Goal: Task Accomplishment & Management: Complete application form

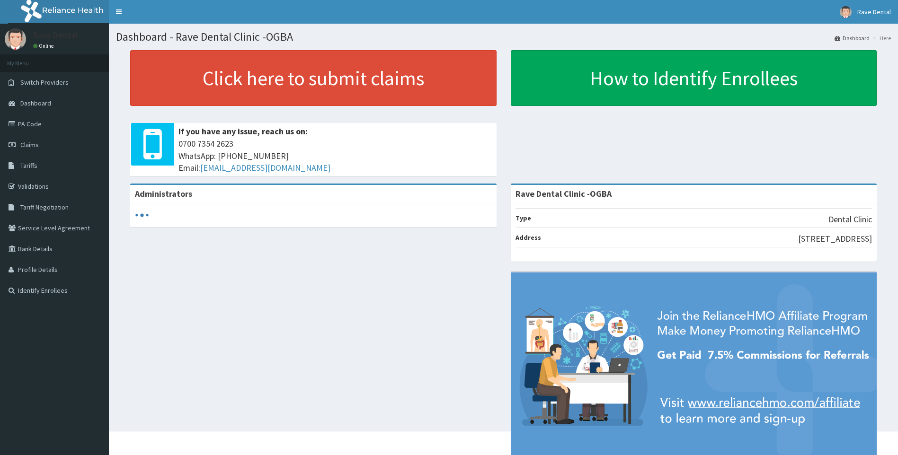
click at [35, 128] on link "PA Code" at bounding box center [54, 124] width 109 height 21
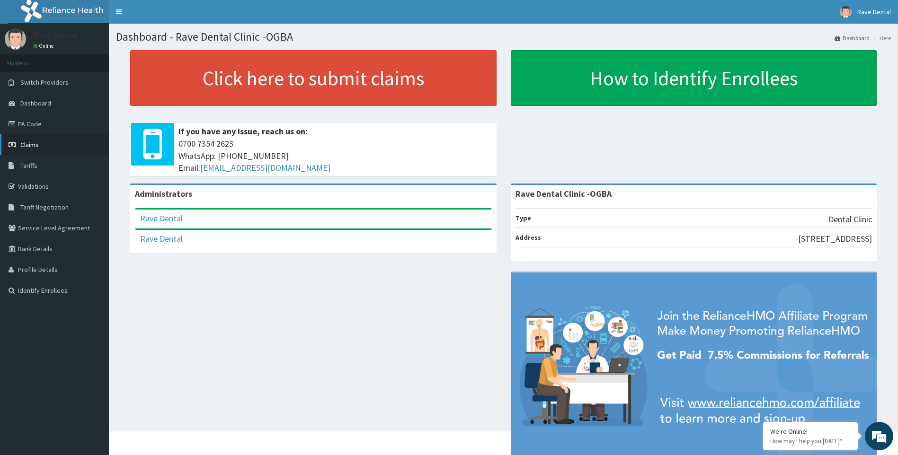
click at [74, 152] on link "Claims" at bounding box center [54, 144] width 109 height 21
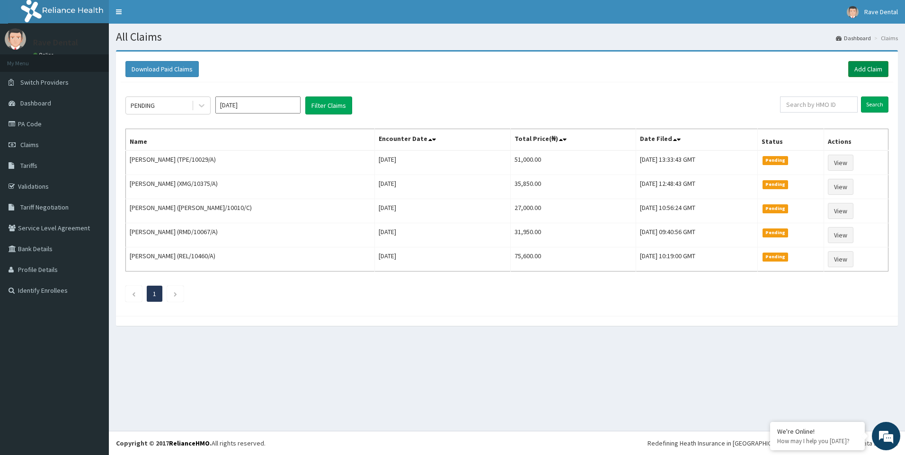
click at [872, 65] on link "Add Claim" at bounding box center [868, 69] width 40 height 16
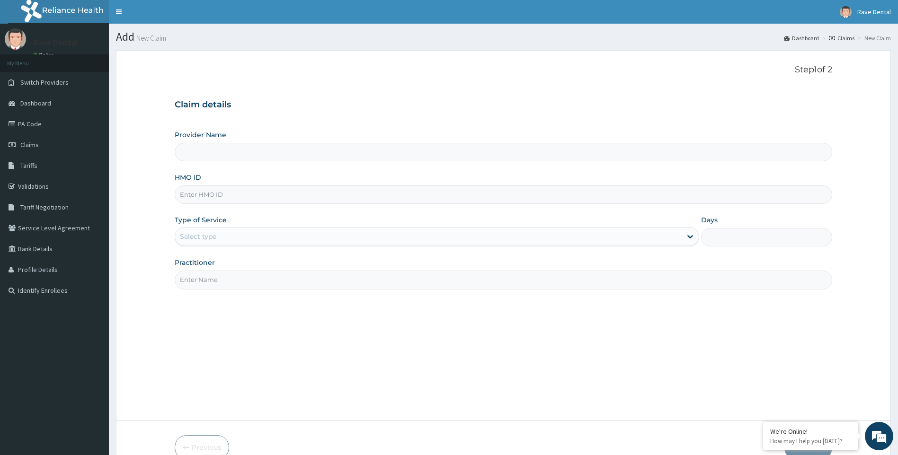
click at [219, 196] on input "HMO ID" at bounding box center [504, 195] width 658 height 18
type input "Rave Dental Clinic -OGBA"
click at [3, 141] on link "Claims" at bounding box center [54, 144] width 109 height 21
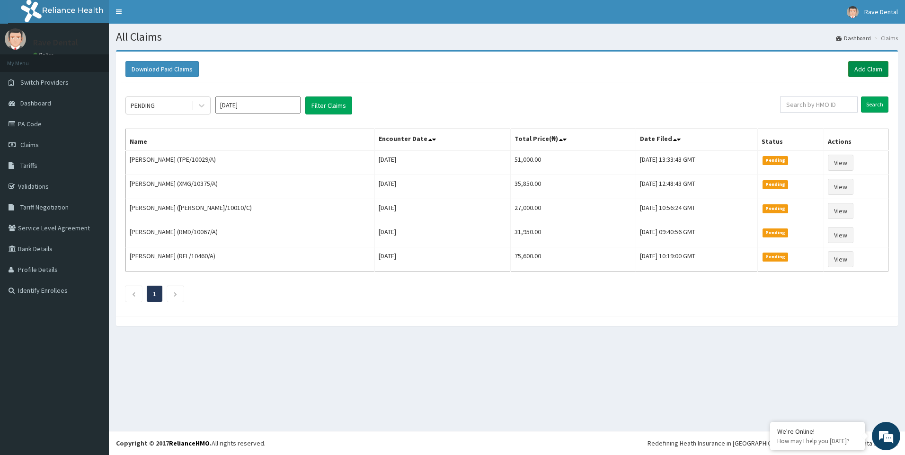
click at [853, 68] on link "Add Claim" at bounding box center [868, 69] width 40 height 16
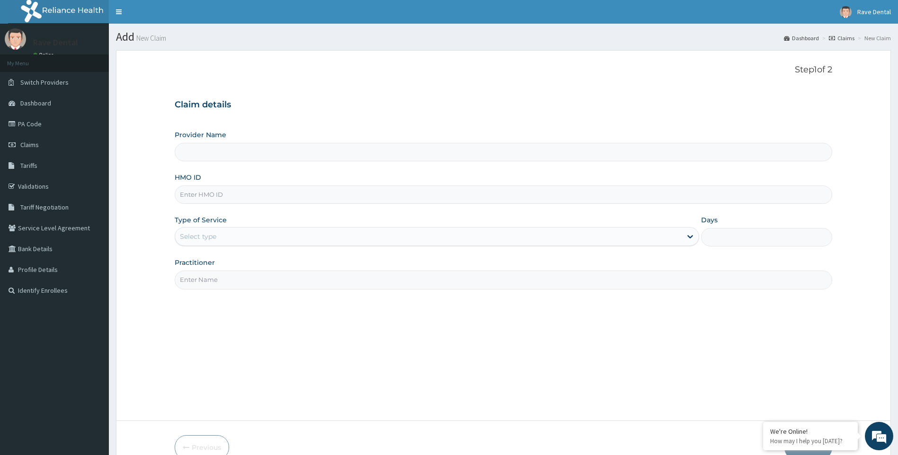
click at [202, 194] on input "HMO ID" at bounding box center [504, 195] width 658 height 18
paste input "PPY/10210/C"
type input "PPY/10210/C"
type input "Rave Dental Clinic -OGBA"
type input "PPY/10210/C"
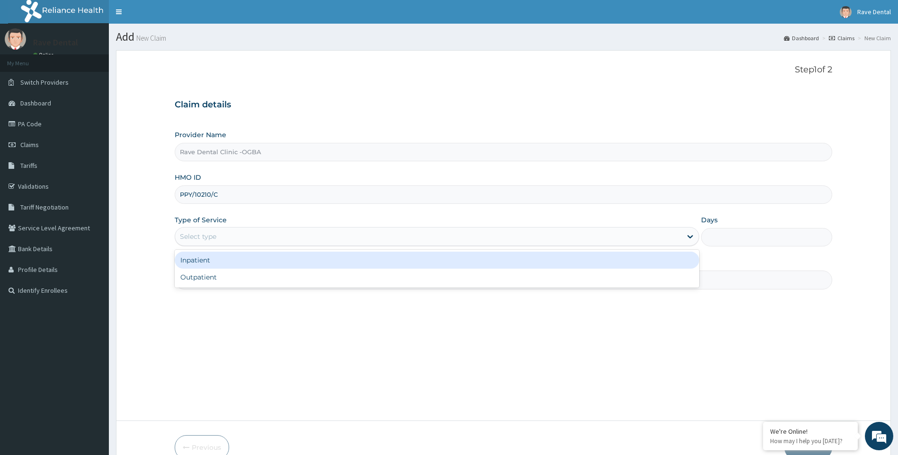
click at [207, 243] on div "Select type" at bounding box center [428, 236] width 507 height 15
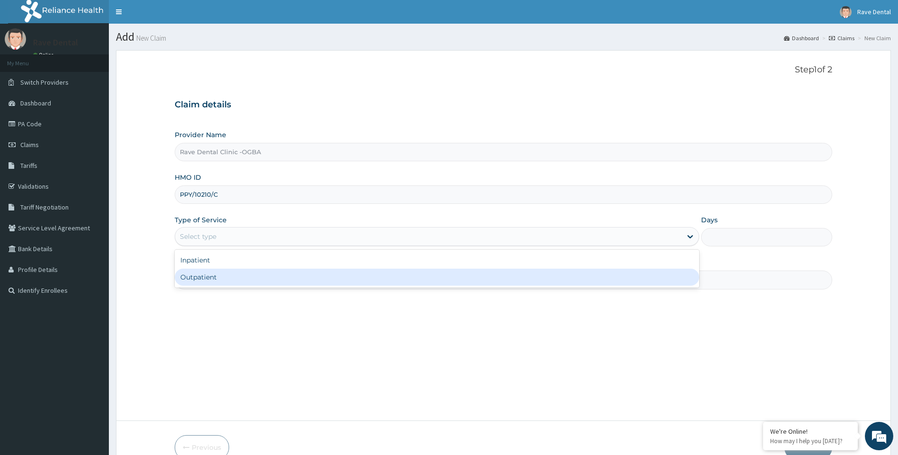
click at [206, 274] on div "Outpatient" at bounding box center [437, 277] width 525 height 17
type input "1"
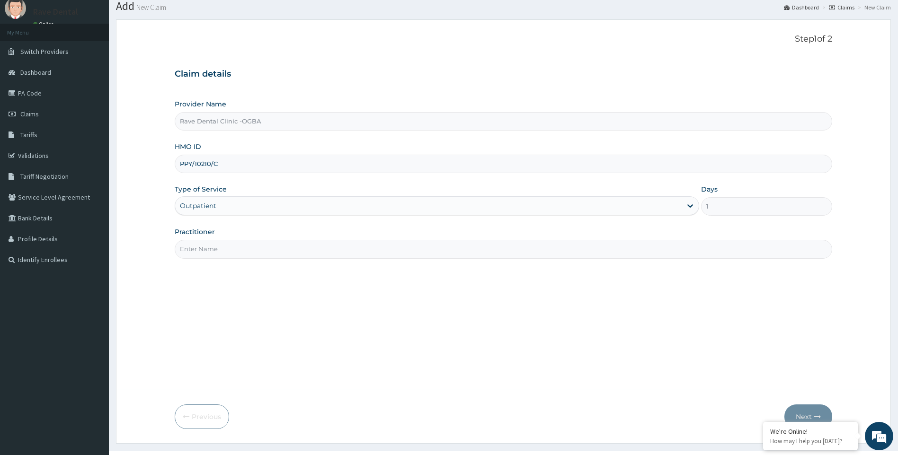
scroll to position [47, 0]
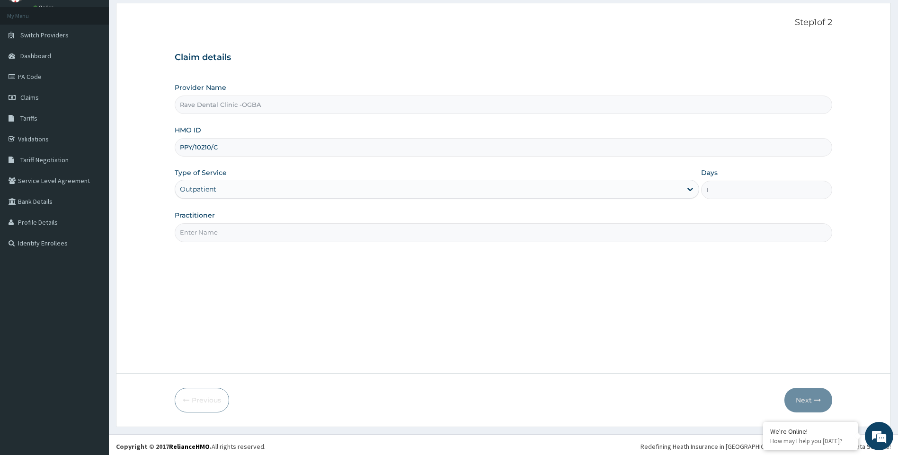
click at [205, 232] on input "Practitioner" at bounding box center [504, 232] width 658 height 18
type input "DR OWOYEMI"
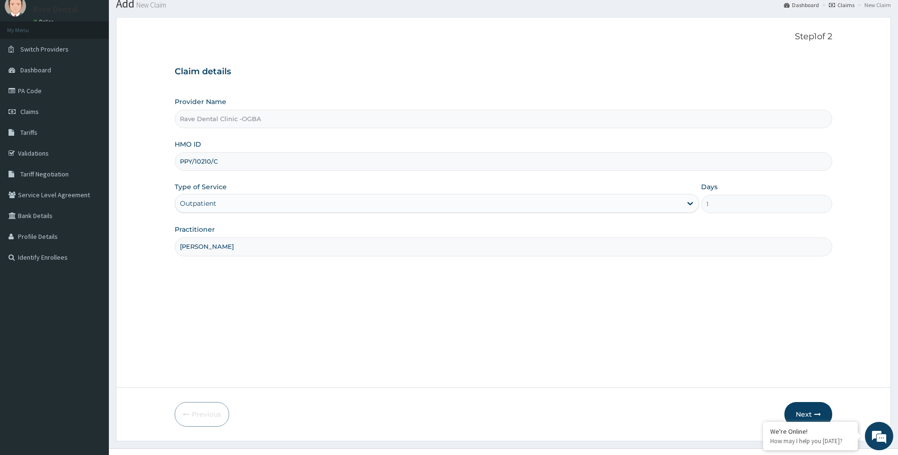
scroll to position [51, 0]
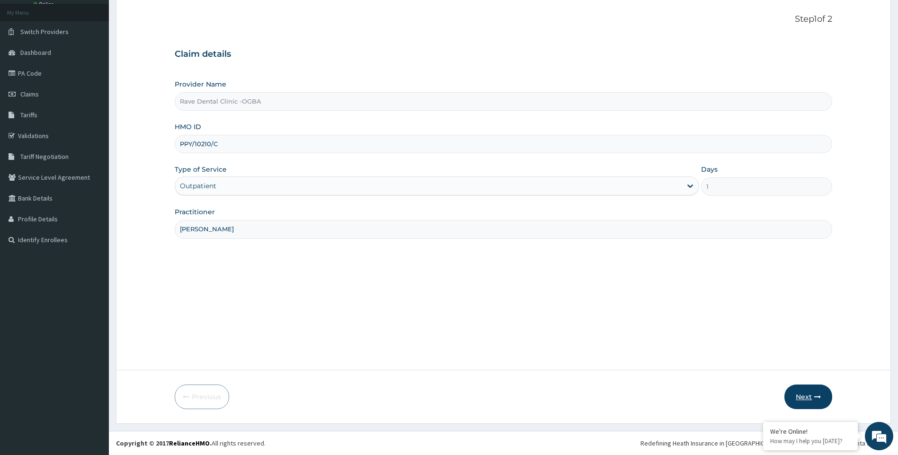
click at [813, 391] on button "Next" at bounding box center [808, 397] width 48 height 25
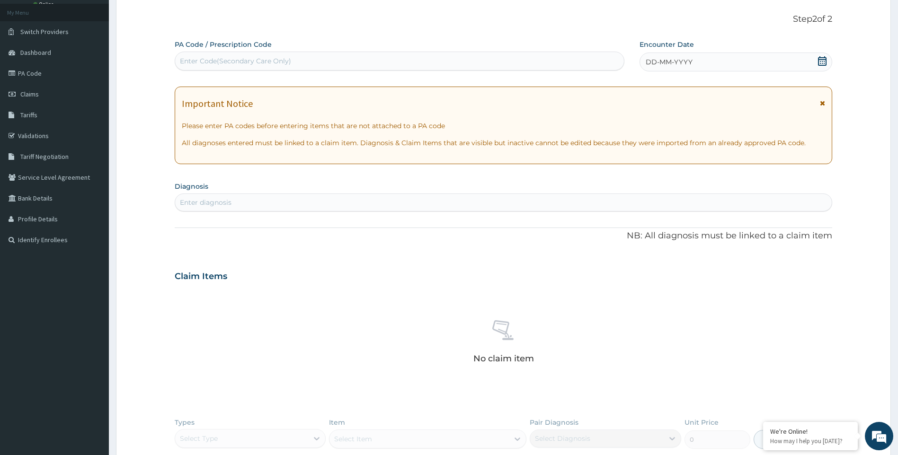
click at [242, 53] on div "PA Code / Prescription Code Enter Code(Secondary Care Only)" at bounding box center [400, 55] width 450 height 31
drag, startPoint x: 242, startPoint y: 54, endPoint x: 215, endPoint y: 63, distance: 28.3
click at [215, 63] on div "Enter Code(Secondary Care Only)" at bounding box center [235, 60] width 111 height 9
paste input "PA/56F8CC"
type input "PA/56F8CC"
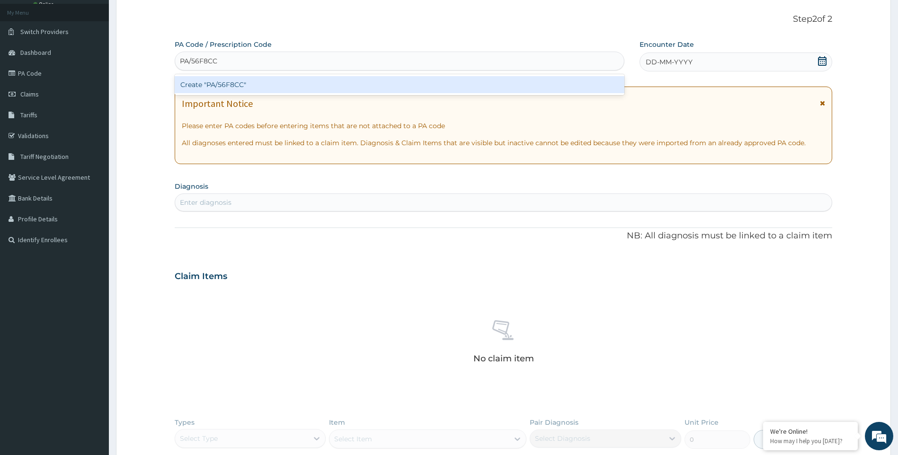
click at [217, 83] on div "Create "PA/56F8CC"" at bounding box center [400, 84] width 450 height 17
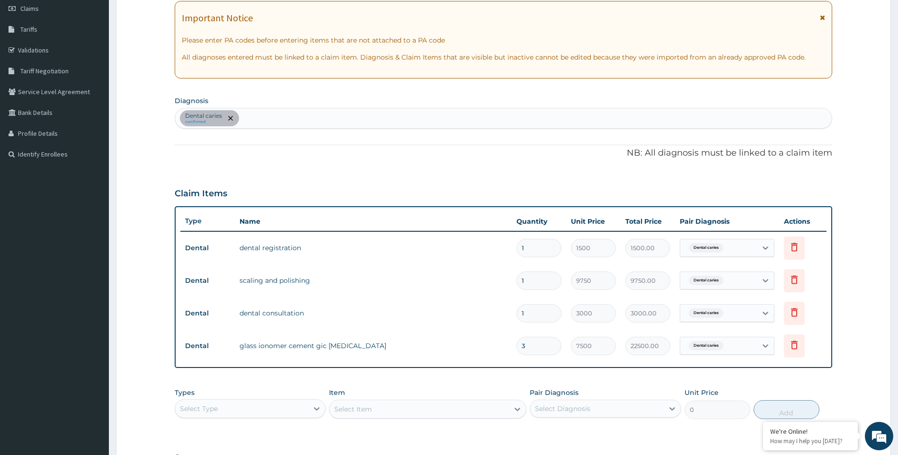
scroll to position [271, 0]
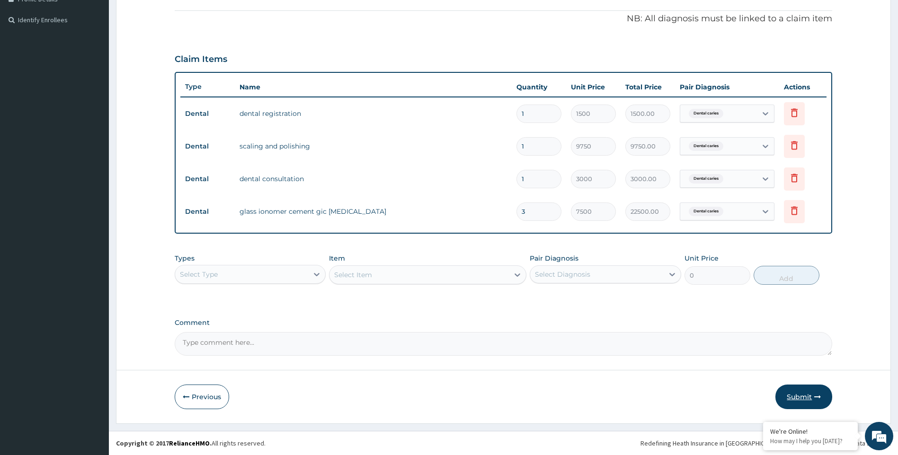
click at [808, 393] on button "Submit" at bounding box center [803, 397] width 57 height 25
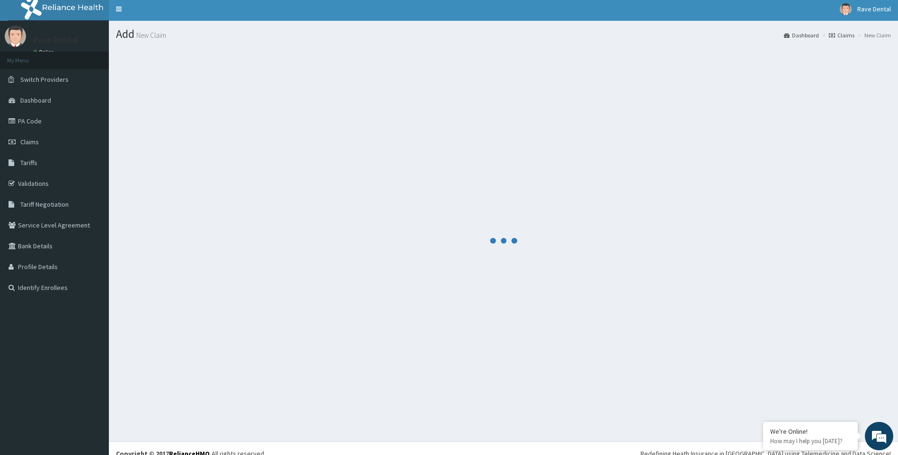
scroll to position [0, 0]
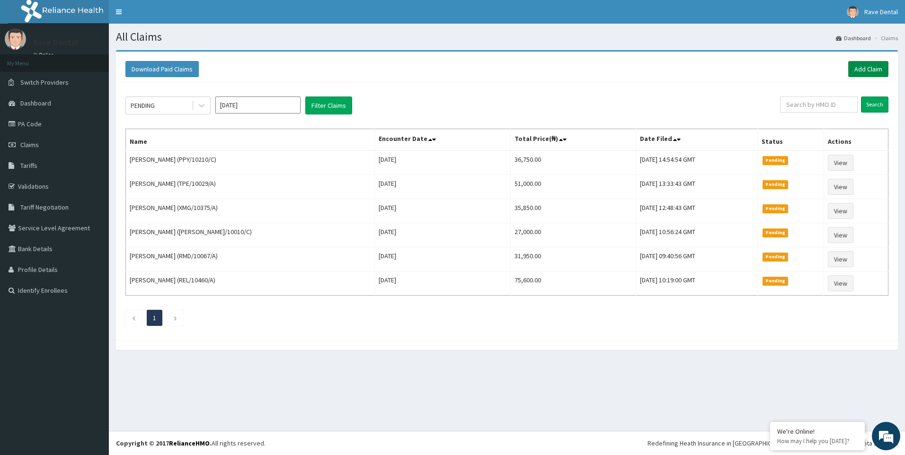
click at [878, 62] on link "Add Claim" at bounding box center [868, 69] width 40 height 16
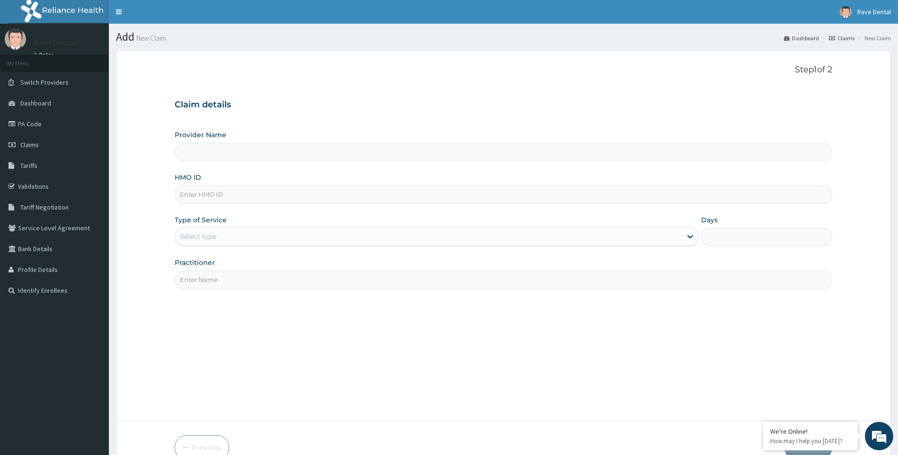
click at [221, 190] on input "HMO ID" at bounding box center [504, 195] width 658 height 18
paste input "PPY/10210/B"
type input "PPY/10210/B"
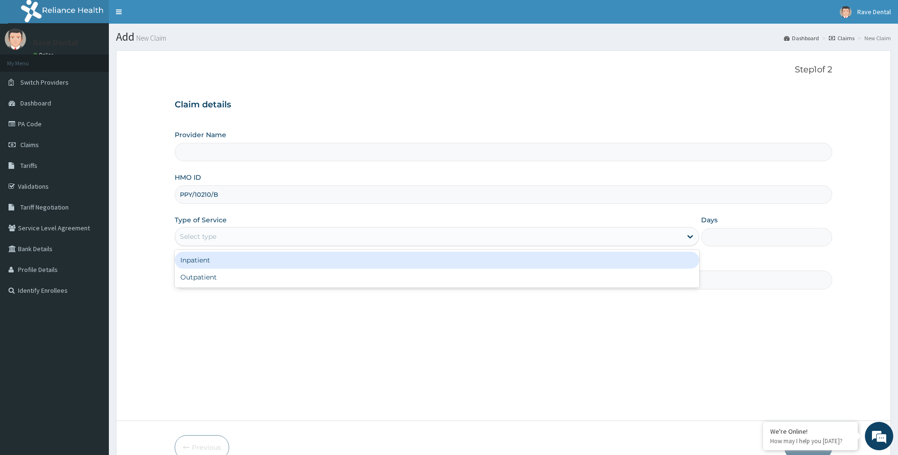
click at [212, 238] on div "Select type" at bounding box center [198, 236] width 36 height 9
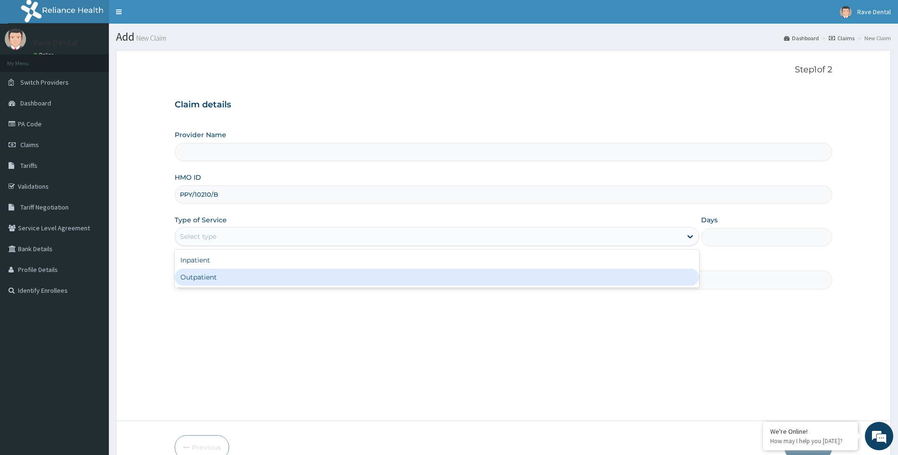
type input "Rave Dental Clinic -OGBA"
click at [206, 276] on div "Outpatient" at bounding box center [437, 277] width 525 height 17
type input "1"
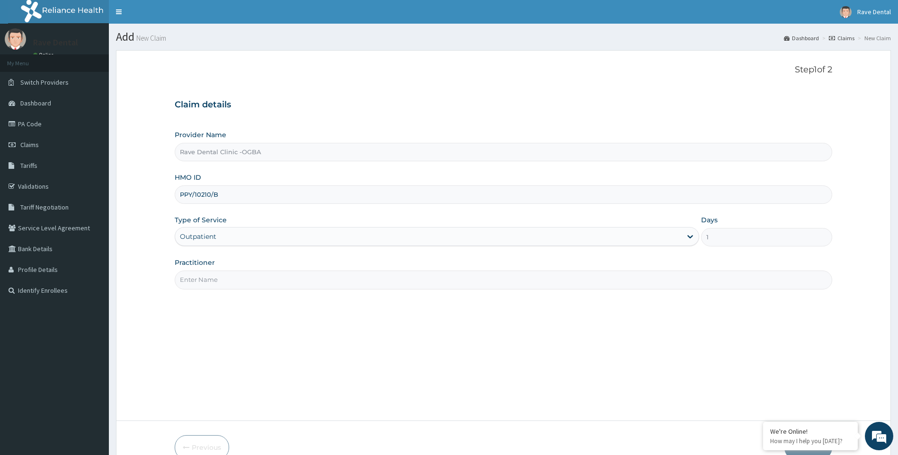
click at [212, 277] on input "Practitioner" at bounding box center [504, 280] width 658 height 18
click at [248, 327] on div "Step 1 of 2 Claim details Provider Name Rave Dental Clinic -OGBA HMO ID PPY/102…" at bounding box center [504, 236] width 658 height 342
click at [259, 280] on input "DR OWO" at bounding box center [504, 280] width 658 height 18
type input "DR OWOYEMI"
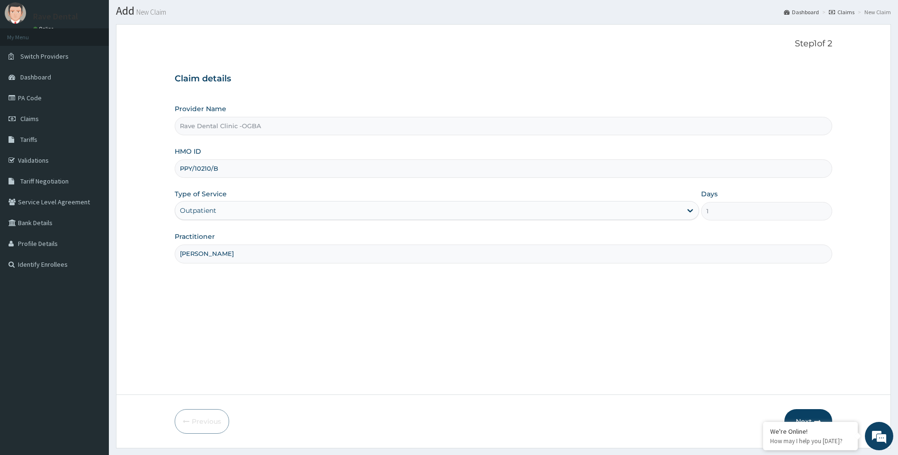
scroll to position [51, 0]
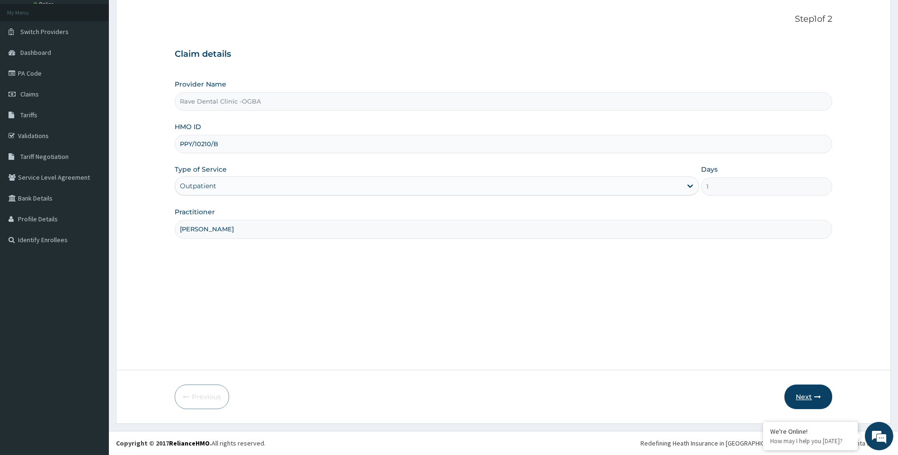
click at [804, 398] on button "Next" at bounding box center [808, 397] width 48 height 25
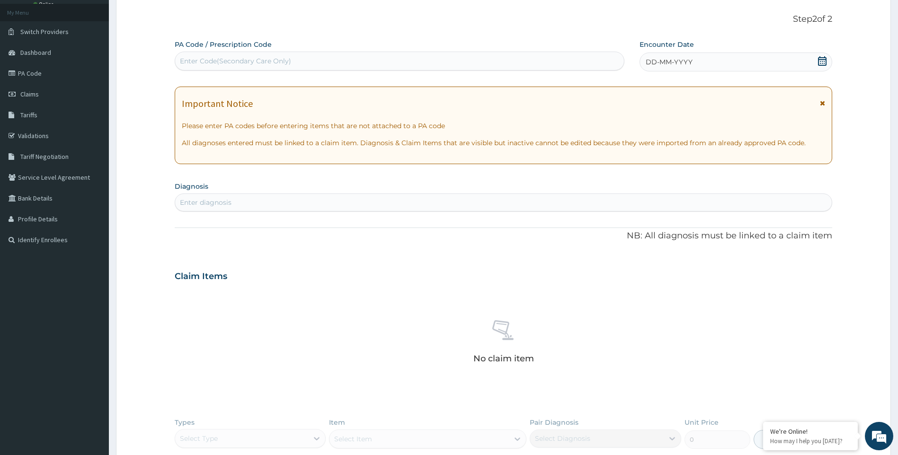
click at [243, 56] on div "Enter Code(Secondary Care Only)" at bounding box center [399, 60] width 449 height 15
paste input "PA/44AC62"
type input "PA/44AC62"
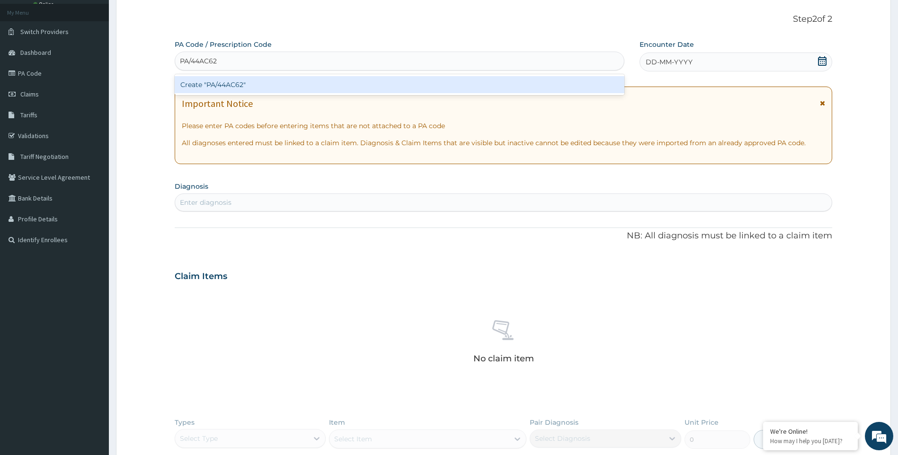
click at [290, 84] on div "Create "PA/44AC62"" at bounding box center [400, 84] width 450 height 17
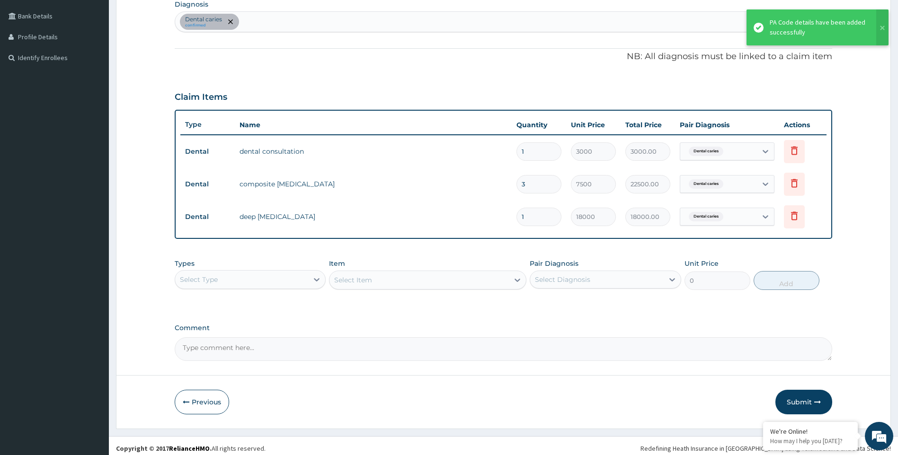
scroll to position [238, 0]
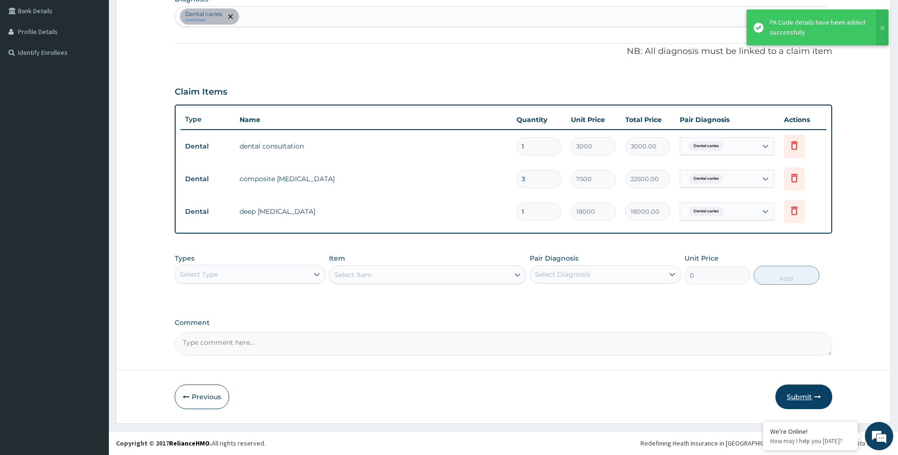
click at [788, 401] on button "Submit" at bounding box center [803, 397] width 57 height 25
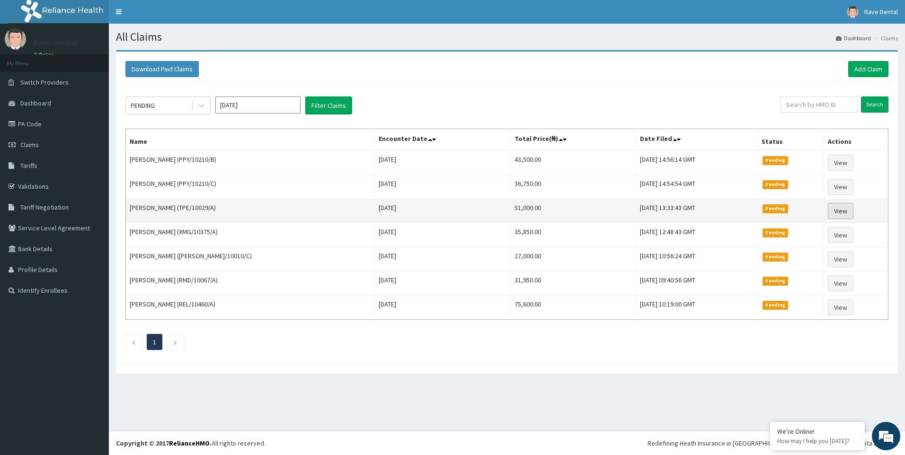
click at [841, 218] on link "View" at bounding box center [841, 211] width 26 height 16
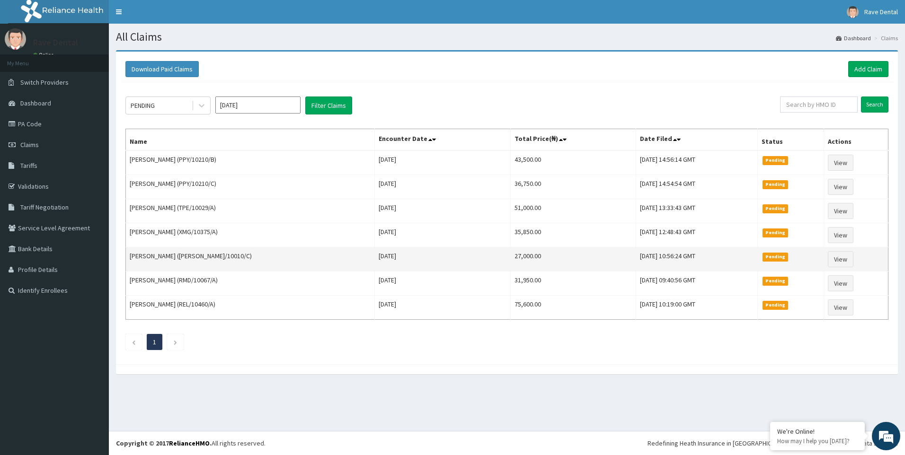
click at [176, 253] on td "[PERSON_NAME] ([PERSON_NAME]/10010/C)" at bounding box center [250, 259] width 249 height 24
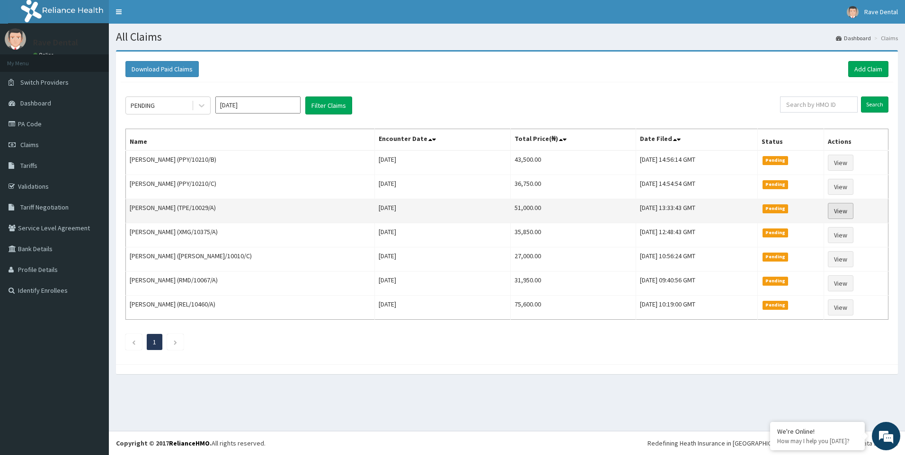
click at [834, 216] on link "View" at bounding box center [841, 211] width 26 height 16
